Goal: Complete application form

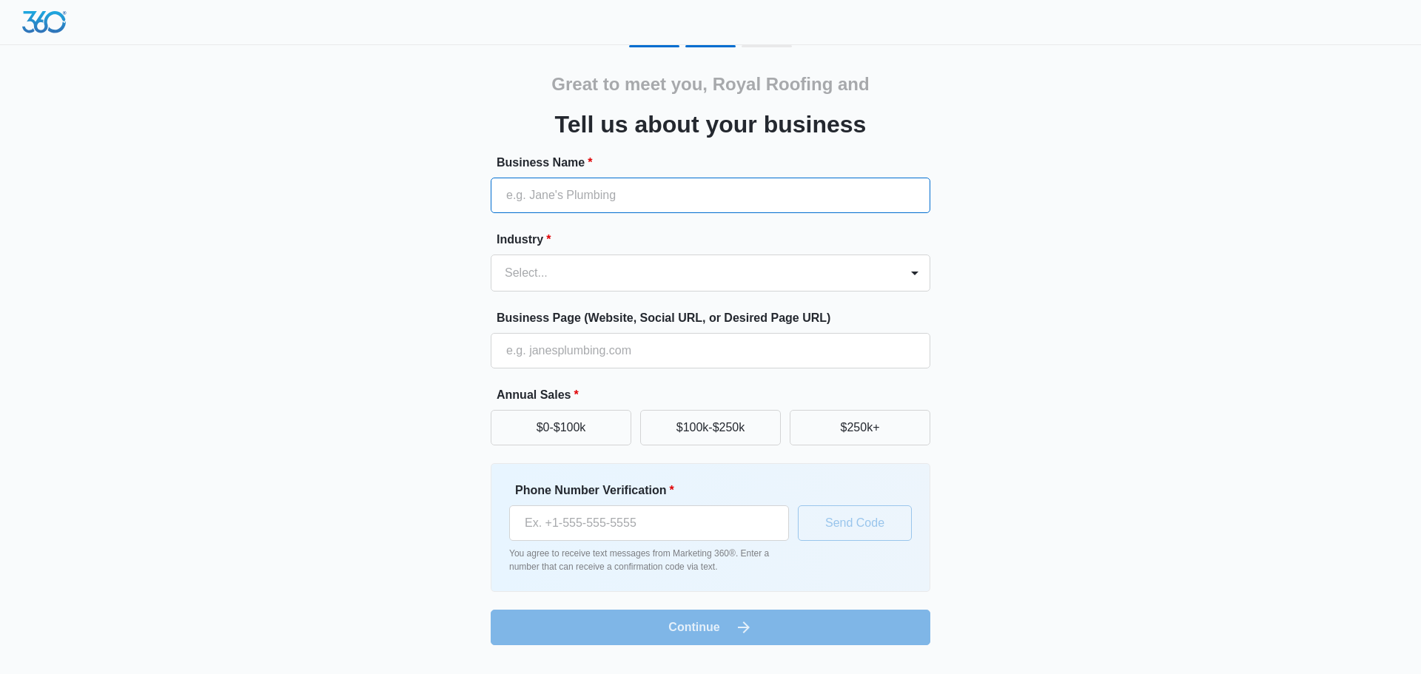
click at [635, 201] on input "Business Name *" at bounding box center [711, 196] width 440 height 36
paste input "Royal Roofing and Construction"
type input "Royal Roofing and Construction"
click at [575, 284] on div "Select..." at bounding box center [696, 273] width 409 height 36
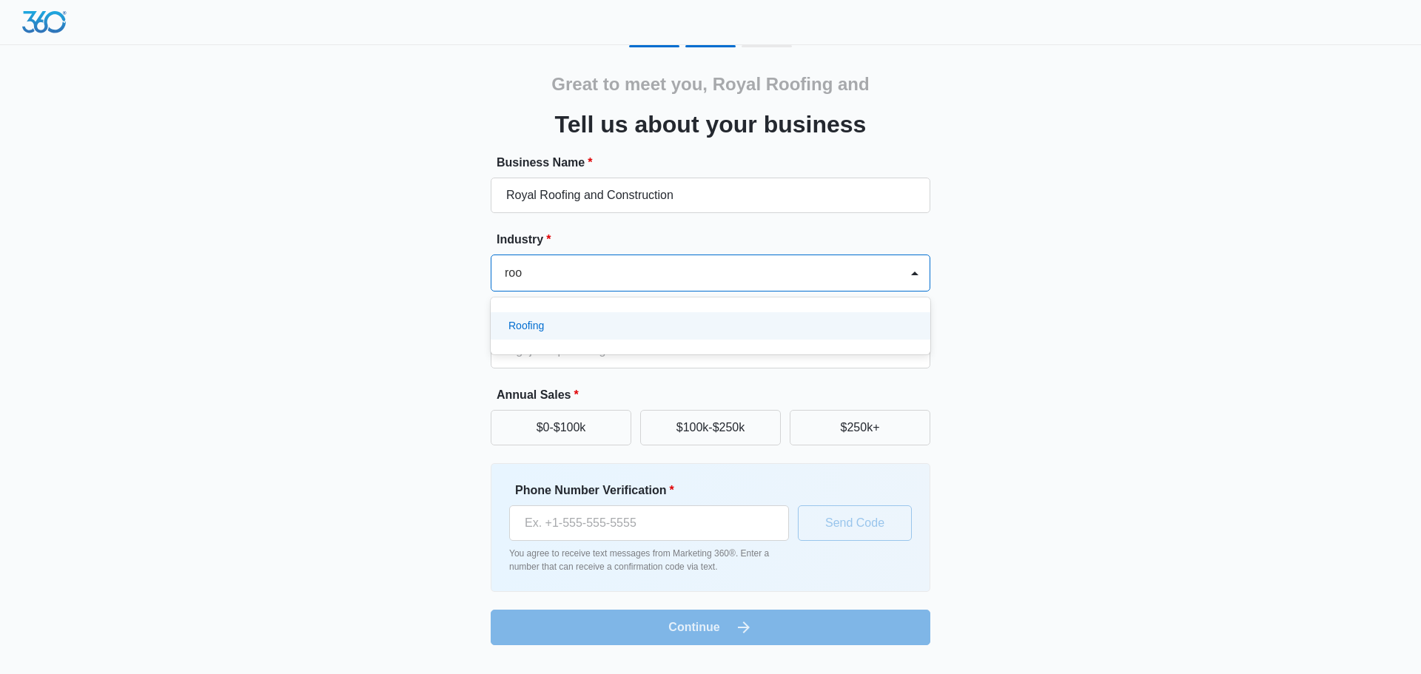
type input "roof"
click at [575, 321] on div "Roofing" at bounding box center [709, 326] width 401 height 16
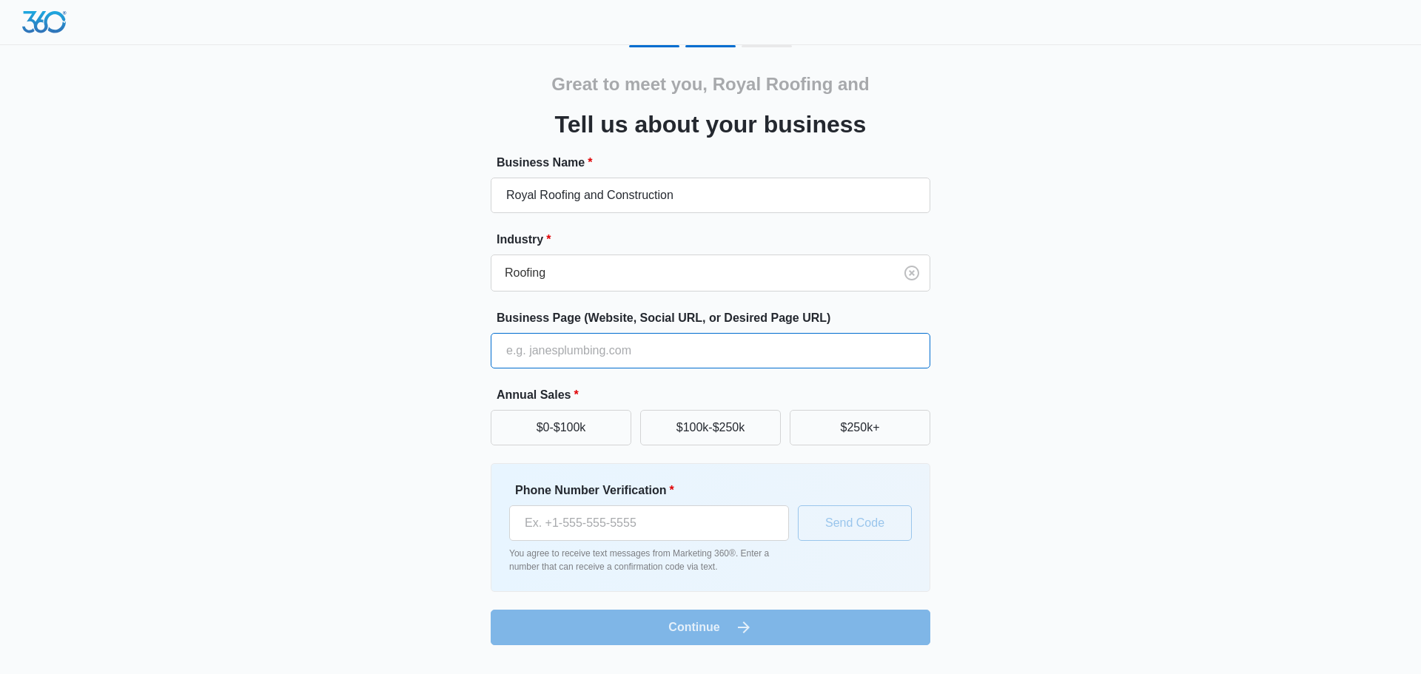
click at [585, 346] on input "Business Page (Website, Social URL, or Desired Page URL)" at bounding box center [711, 351] width 440 height 36
paste input "[URL][DOMAIN_NAME]"
type input "[URL][DOMAIN_NAME]"
click at [569, 429] on button "$0-$100k" at bounding box center [561, 428] width 141 height 36
